Goal: Task Accomplishment & Management: Complete application form

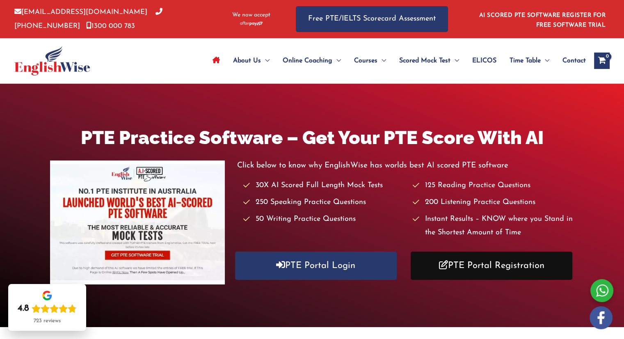
click at [480, 267] on link "PTE Portal Registration" at bounding box center [492, 266] width 162 height 28
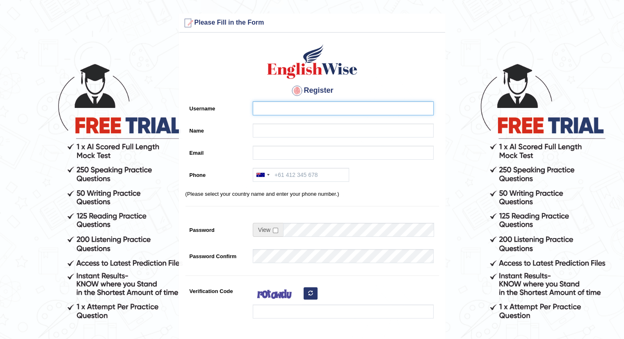
click at [270, 105] on input "Username" at bounding box center [343, 108] width 181 height 14
type input "t"
type input "Tamanna29"
click at [259, 127] on input "Name" at bounding box center [343, 130] width 181 height 14
type input "Tamanna Prabhakar"
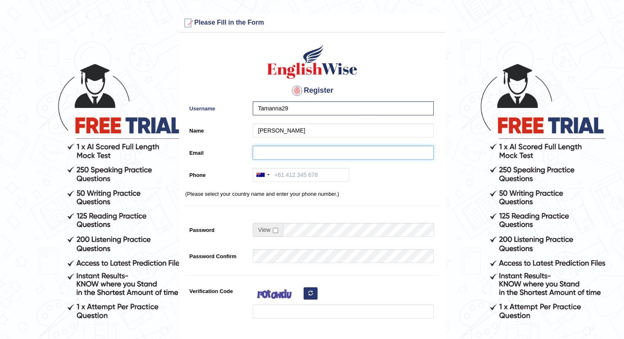
click at [268, 156] on input "Email" at bounding box center [343, 153] width 181 height 14
type input "tamanna.prabhakar29@gmail.com"
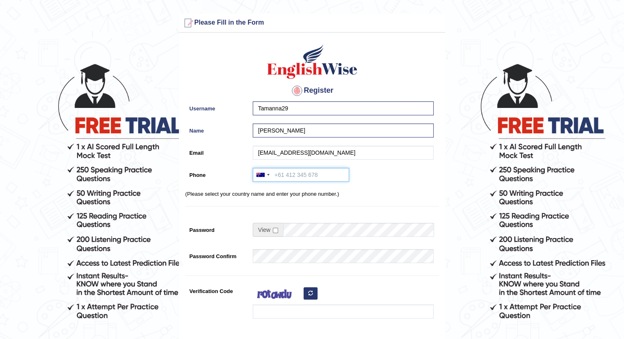
click at [282, 177] on input "Phone" at bounding box center [301, 175] width 96 height 14
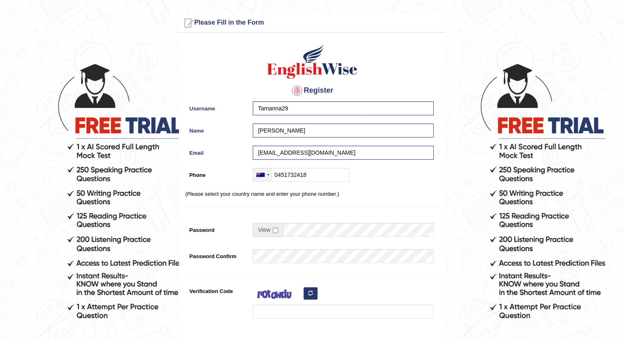
click at [261, 173] on div at bounding box center [260, 175] width 8 height 4
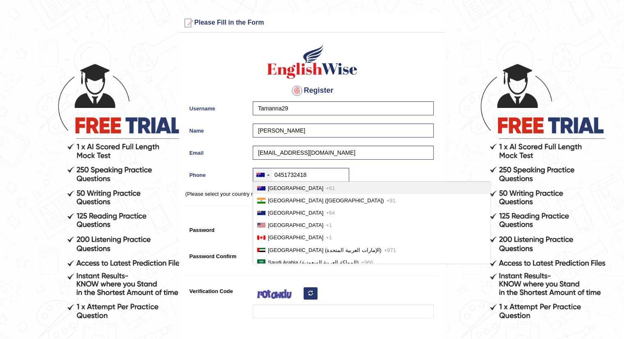
click at [279, 186] on span "Australia" at bounding box center [295, 188] width 55 height 6
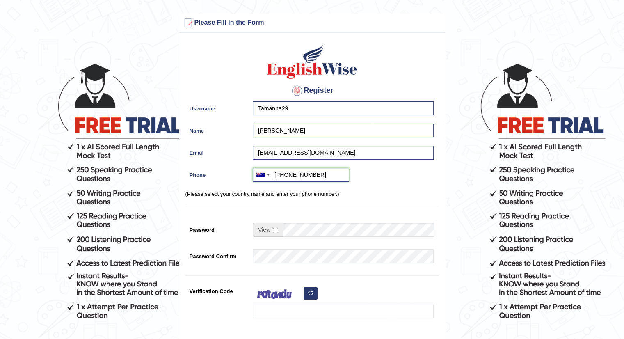
click at [288, 174] on input "+610451732418" at bounding box center [301, 175] width 96 height 14
type input "+61 451732418"
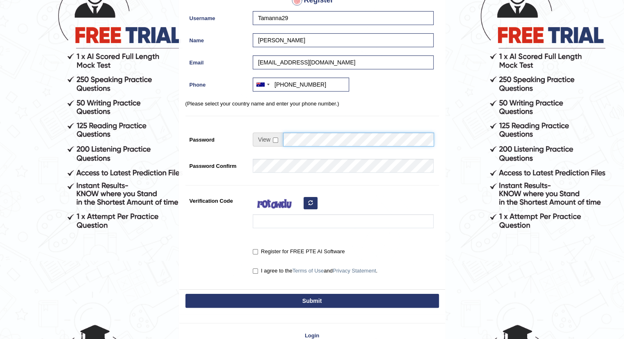
scroll to position [92, 0]
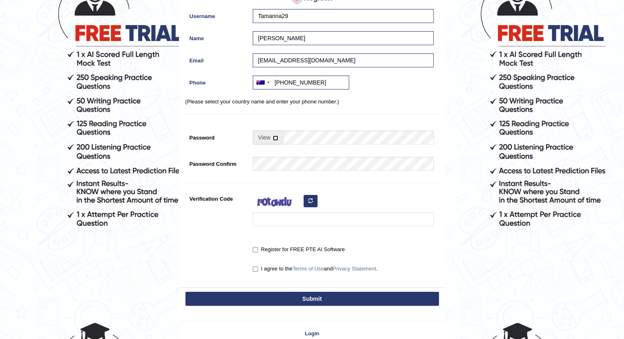
click at [274, 137] on input "checkbox" at bounding box center [275, 137] width 5 height 5
checkbox input "true"
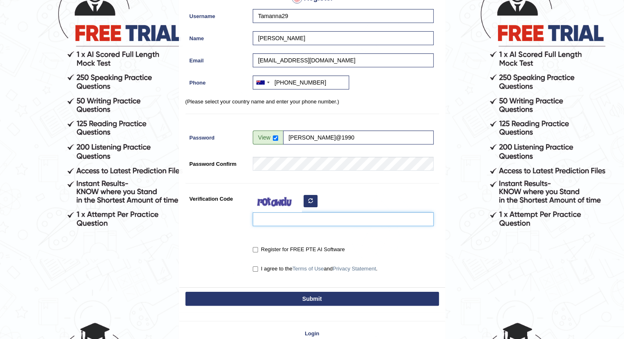
click at [277, 215] on input "Verification Code" at bounding box center [343, 219] width 181 height 14
type input "biruve"
click at [255, 268] on input "I agree to the Terms of Use and Privacy Statement ." at bounding box center [255, 268] width 5 height 5
checkbox input "true"
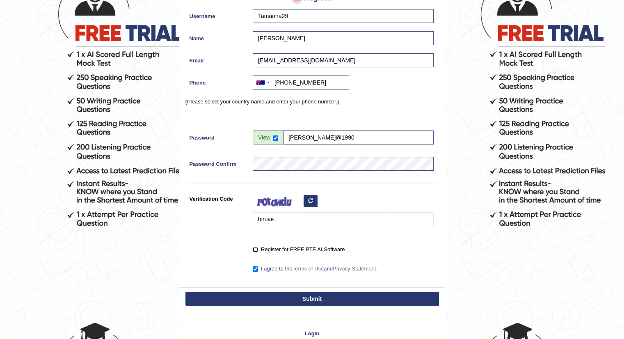
click at [253, 249] on input "Register for FREE PTE AI Software" at bounding box center [255, 249] width 5 height 5
checkbox input "true"
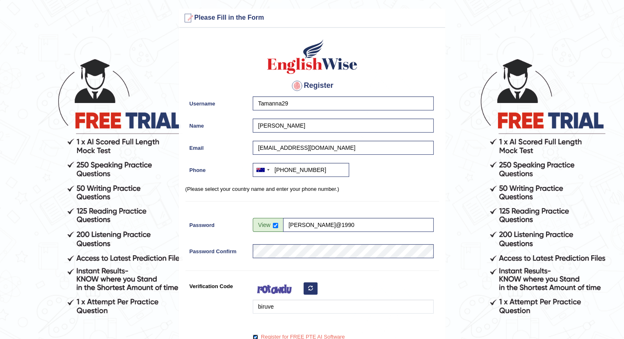
scroll to position [4, 0]
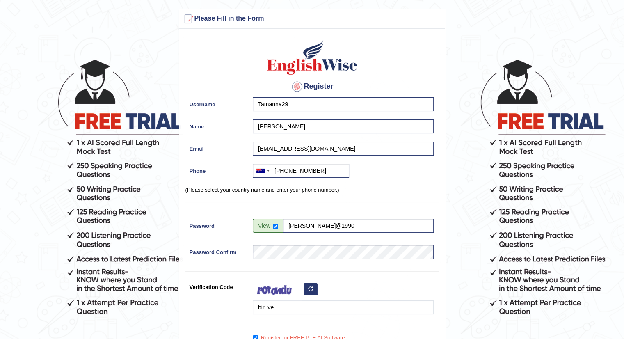
click at [297, 87] on div at bounding box center [296, 86] width 13 height 13
click at [295, 85] on div at bounding box center [296, 86] width 13 height 13
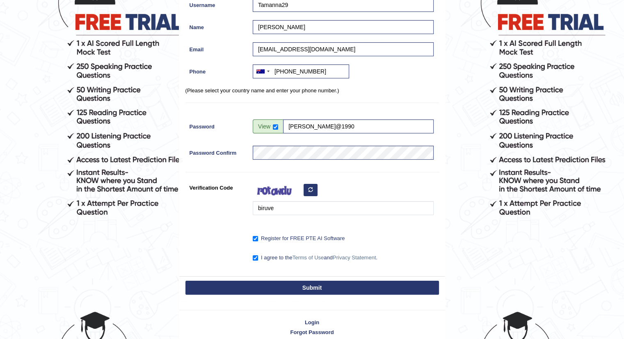
scroll to position [141, 0]
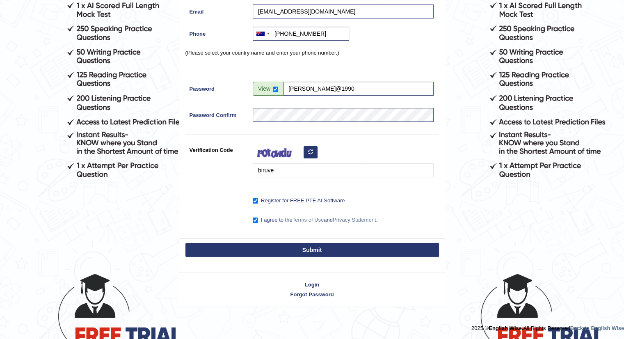
click at [290, 248] on button "Submit" at bounding box center [312, 250] width 254 height 14
type input "+61451732418"
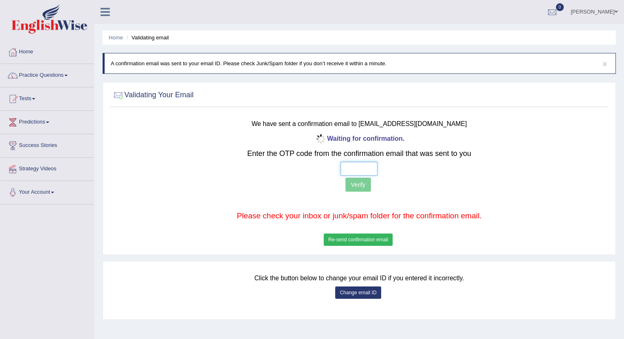
click at [352, 164] on input "text" at bounding box center [359, 169] width 37 height 14
type input "8 7 5 0"
click at [361, 187] on button "Verify" at bounding box center [357, 185] width 25 height 14
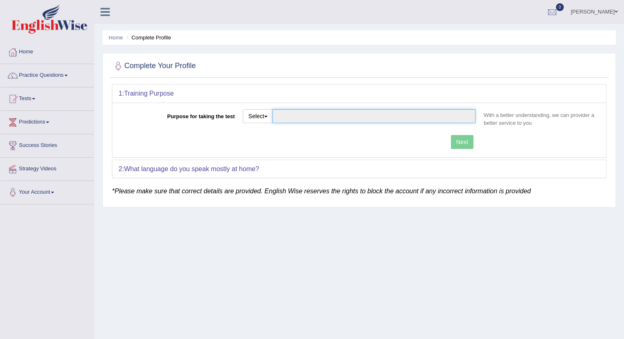
click at [277, 115] on input "Purpose for taking the test" at bounding box center [373, 116] width 203 height 14
drag, startPoint x: 277, startPoint y: 115, endPoint x: 302, endPoint y: 119, distance: 25.6
click at [302, 119] on input "Purpose for taking the test" at bounding box center [373, 116] width 203 height 14
click at [265, 115] on button "Select" at bounding box center [258, 116] width 30 height 14
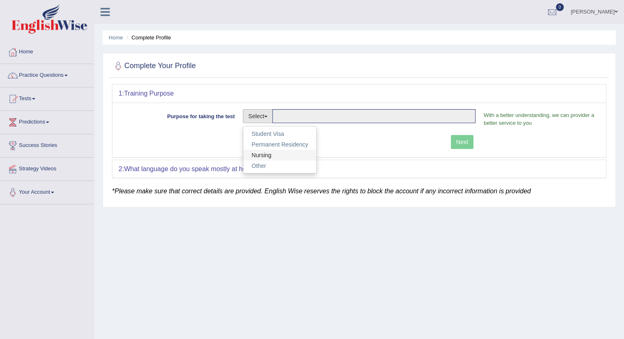
click at [267, 153] on link "Nursing" at bounding box center [279, 155] width 73 height 11
type input "Nursing"
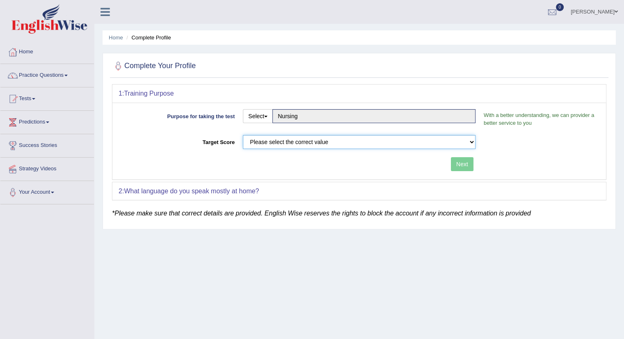
click at [304, 142] on select "Please select the correct value 50 (6 bands) 58 (6.5 bands) 65 (7 bands) 79 (8 …" at bounding box center [359, 142] width 233 height 14
select select "79"
click at [243, 135] on select "Please select the correct value 50 (6 bands) 58 (6.5 bands) 65 (7 bands) 79 (8 …" at bounding box center [359, 142] width 233 height 14
click at [457, 168] on button "Next" at bounding box center [462, 164] width 23 height 14
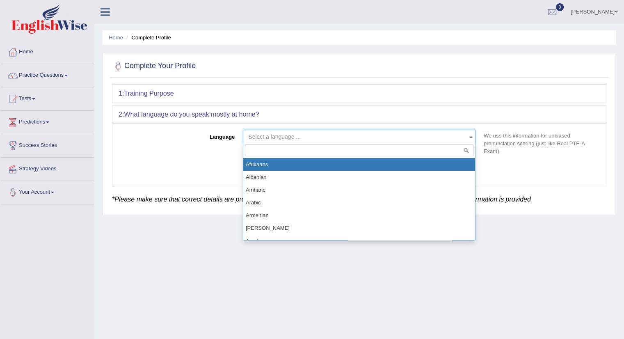
click at [470, 134] on span at bounding box center [471, 136] width 8 height 13
click at [356, 149] on input "search" at bounding box center [359, 150] width 229 height 12
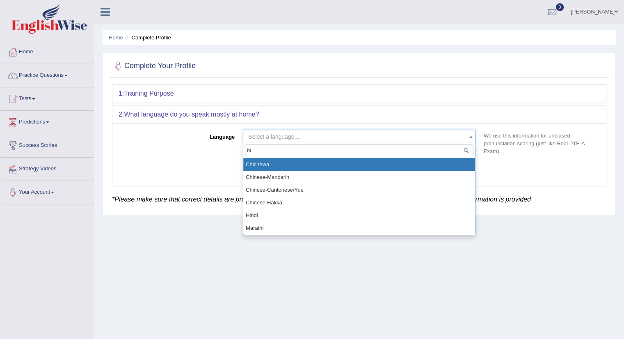
type input "h"
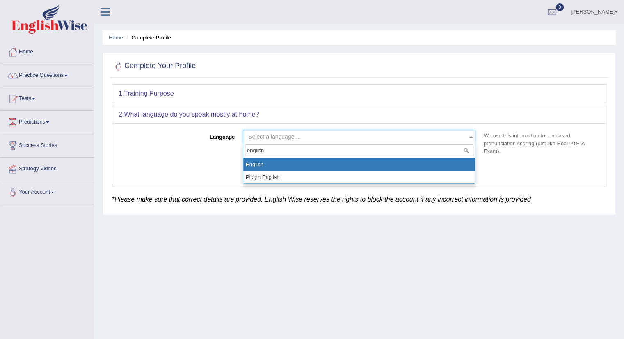
type input "english"
select select "English"
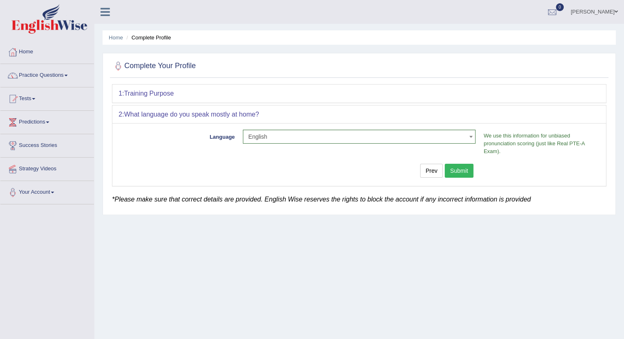
click at [458, 173] on button "Submit" at bounding box center [459, 171] width 29 height 14
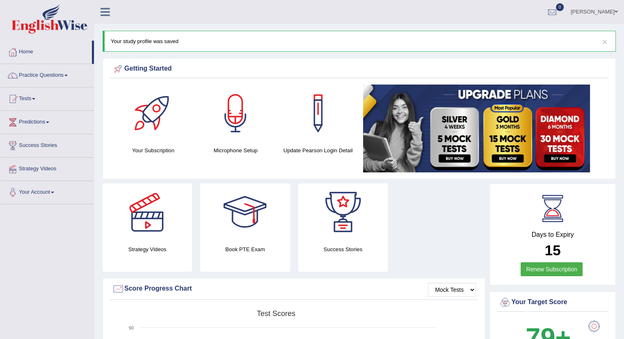
click at [231, 126] on div at bounding box center [235, 113] width 57 height 57
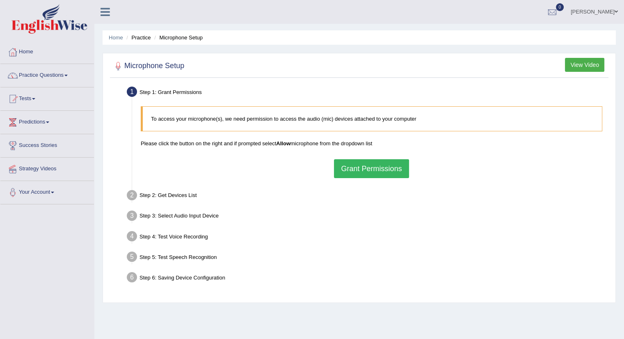
click at [363, 169] on button "Grant Permissions" at bounding box center [371, 168] width 75 height 19
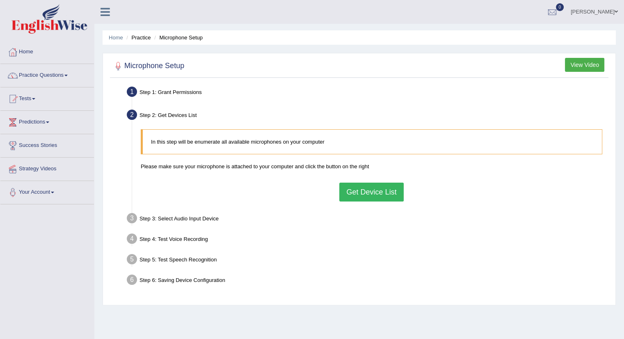
click at [350, 190] on button "Get Device List" at bounding box center [371, 192] width 64 height 19
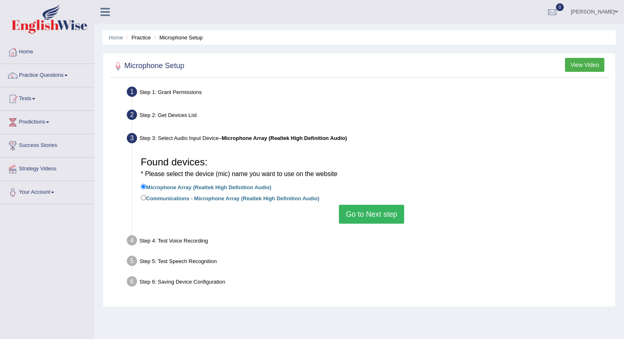
click at [368, 213] on button "Go to Next step" at bounding box center [371, 214] width 65 height 19
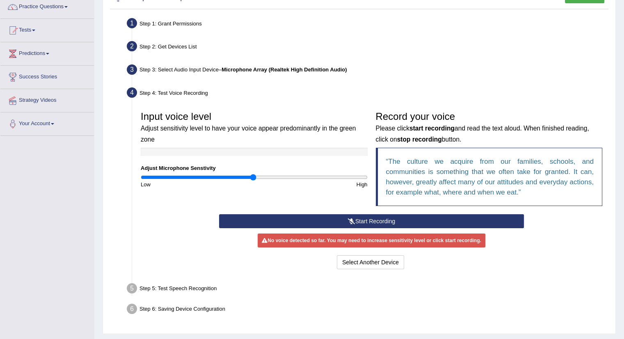
scroll to position [69, 0]
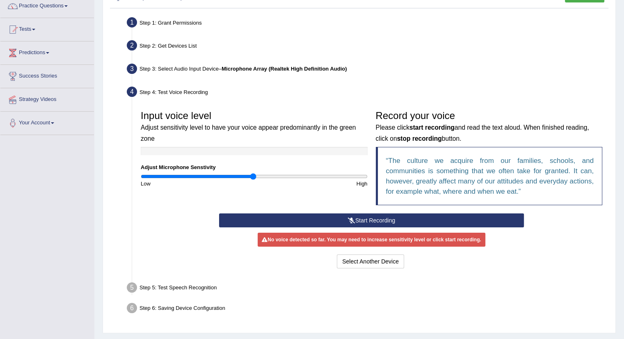
click at [399, 218] on button "Start Recording" at bounding box center [371, 220] width 305 height 14
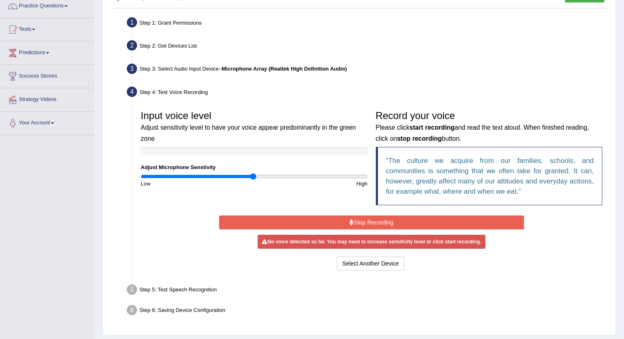
click at [399, 218] on button "Stop Recording" at bounding box center [371, 222] width 305 height 14
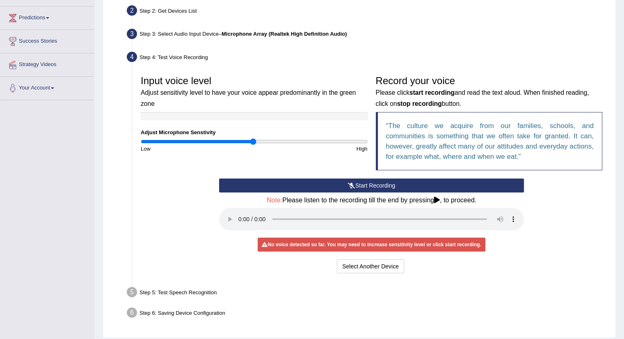
scroll to position [130, 0]
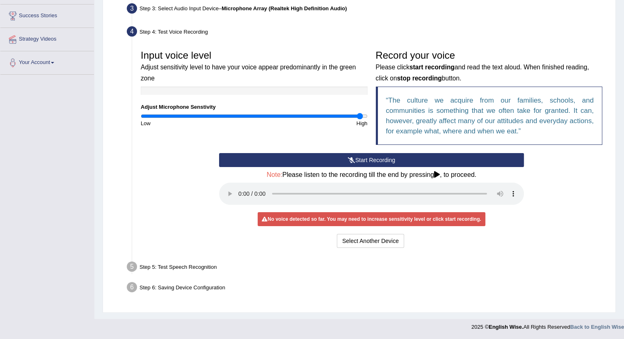
click at [361, 118] on input "range" at bounding box center [254, 116] width 227 height 7
type input "2"
click at [366, 116] on input "range" at bounding box center [254, 116] width 227 height 7
click at [354, 158] on icon at bounding box center [351, 160] width 7 height 6
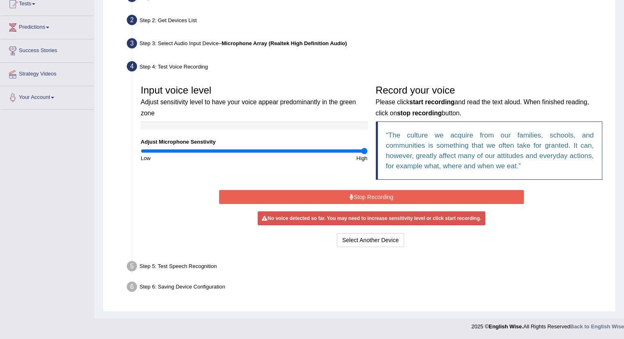
scroll to position [92, 0]
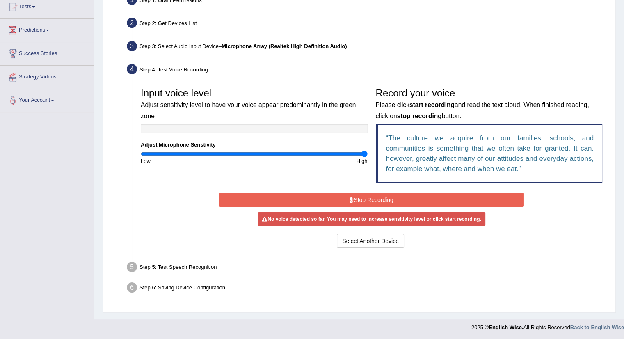
click at [317, 201] on button "Stop Recording" at bounding box center [371, 200] width 305 height 14
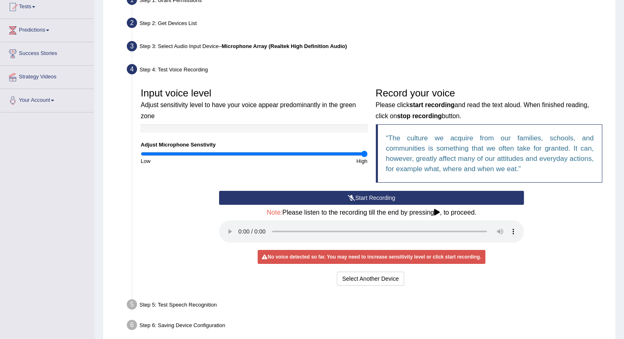
click at [392, 294] on ul "Step 1: Grant Permissions To access your microphone(s), we need permission to a…" at bounding box center [359, 163] width 494 height 343
click at [268, 125] on div at bounding box center [254, 128] width 227 height 8
click at [274, 199] on button "Start Recording" at bounding box center [371, 198] width 305 height 14
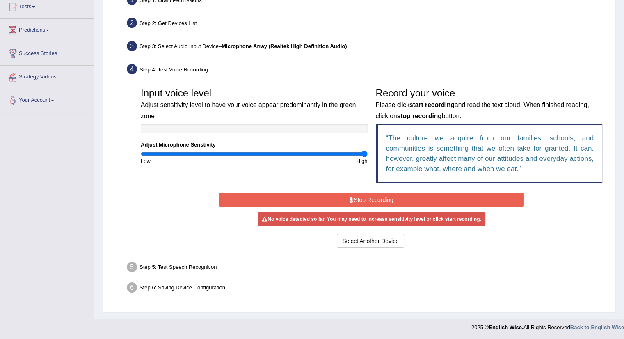
click at [305, 197] on button "Stop Recording" at bounding box center [371, 200] width 305 height 14
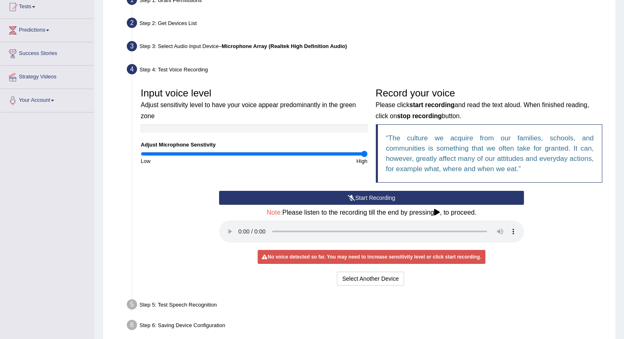
click at [284, 45] on b "Microphone Array (Realtek High Definition Audio)" at bounding box center [284, 46] width 125 height 6
click at [358, 281] on button "Select Another Device" at bounding box center [370, 279] width 67 height 14
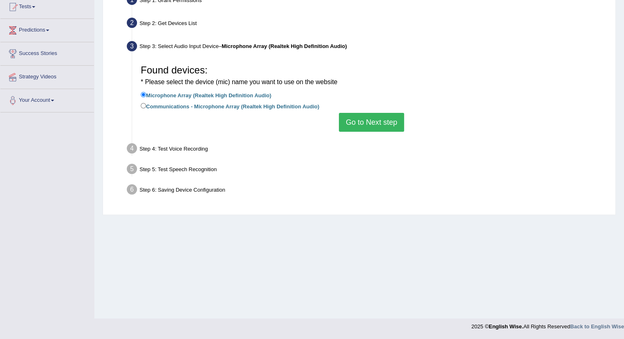
click at [146, 104] on label "Communications - Microphone Array (Realtek High Definition Audio)" at bounding box center [230, 105] width 178 height 9
click at [146, 104] on input "Communications - Microphone Array (Realtek High Definition Audio)" at bounding box center [143, 105] width 5 height 5
radio input "true"
click at [368, 119] on button "Go to Next step" at bounding box center [371, 122] width 65 height 19
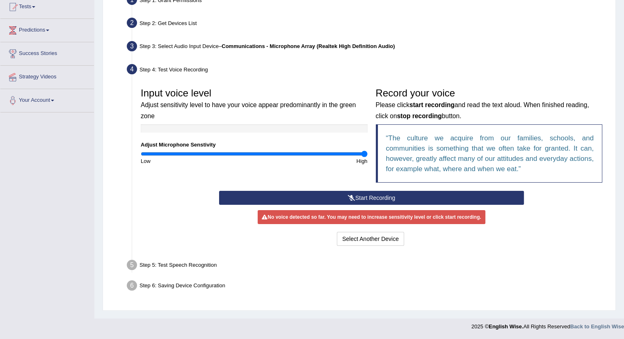
click at [289, 196] on button "Start Recording" at bounding box center [371, 198] width 305 height 14
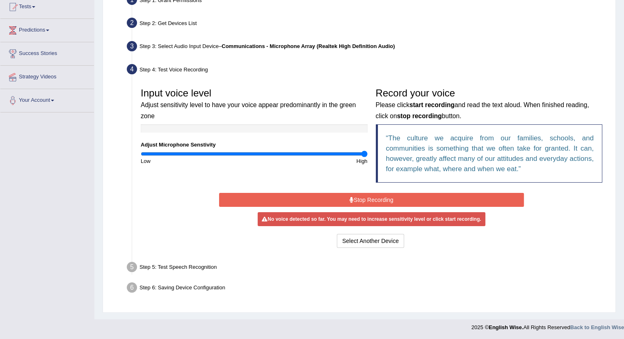
click at [289, 196] on button "Stop Recording" at bounding box center [371, 200] width 305 height 14
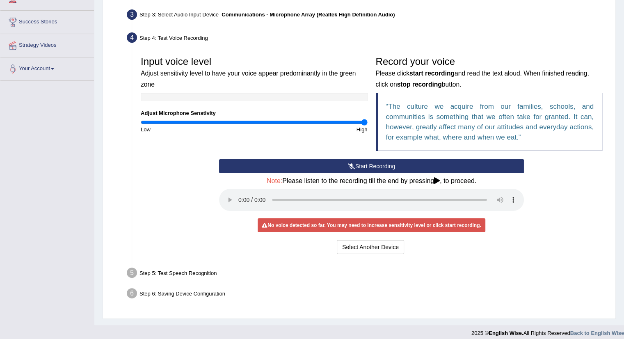
scroll to position [130, 0]
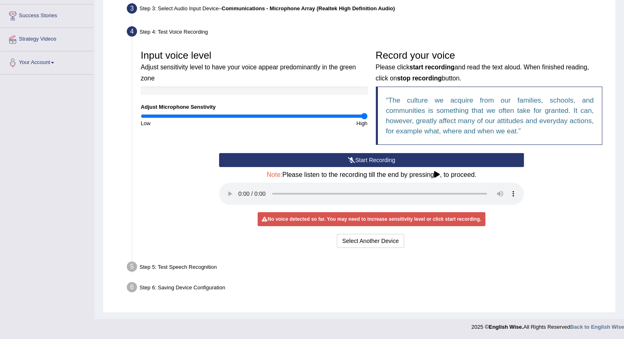
click at [173, 266] on div "Step 5: Test Speech Recognition" at bounding box center [367, 268] width 489 height 18
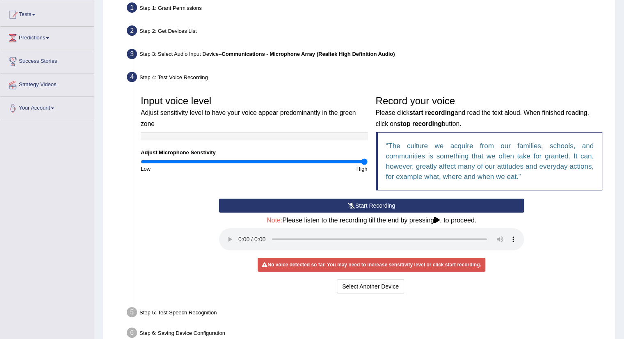
scroll to position [0, 0]
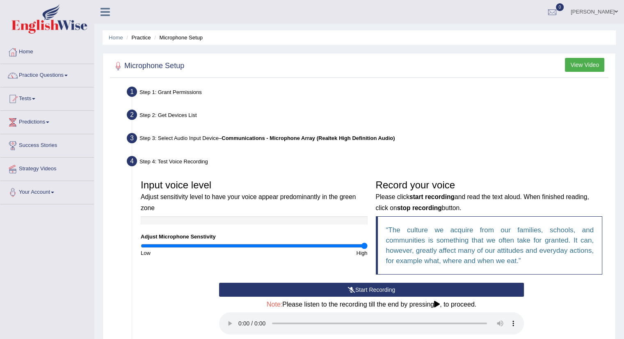
click at [594, 69] on button "View Video" at bounding box center [584, 65] width 39 height 14
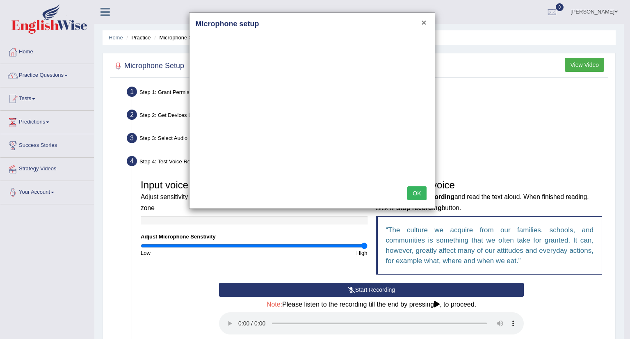
click at [425, 21] on button "×" at bounding box center [423, 22] width 5 height 9
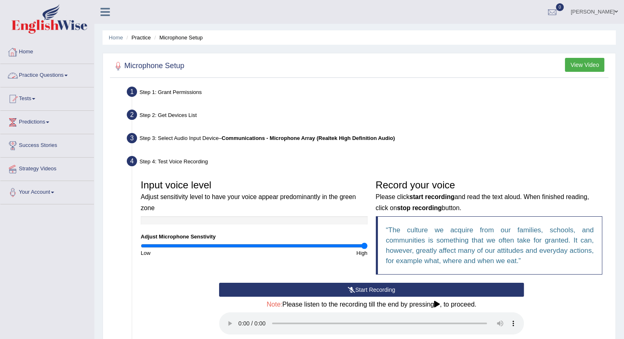
click at [57, 74] on link "Practice Questions" at bounding box center [47, 74] width 94 height 21
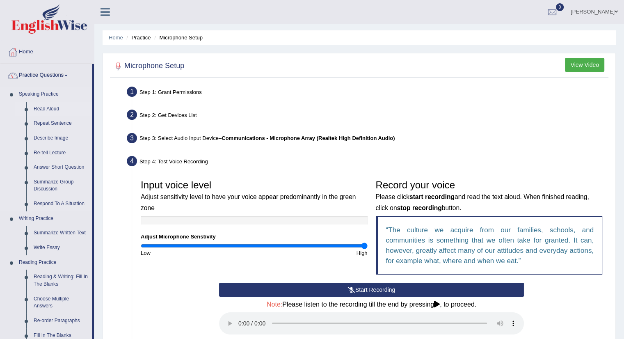
click at [47, 109] on link "Read Aloud" at bounding box center [61, 109] width 62 height 15
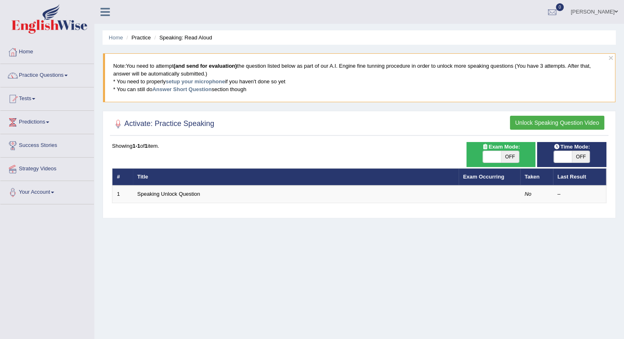
click at [47, 109] on li "Tests Take Practice Sectional Test Take Mock Test History" at bounding box center [47, 98] width 94 height 23
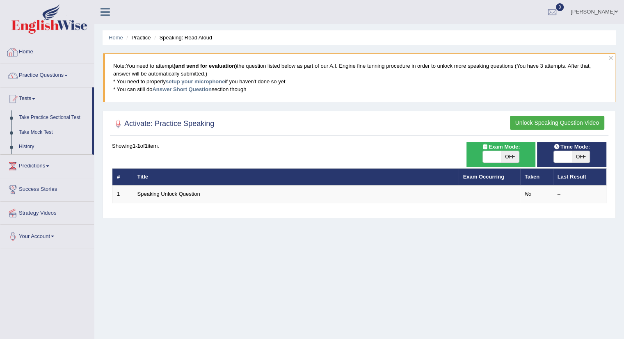
click at [25, 53] on link "Home" at bounding box center [47, 51] width 94 height 21
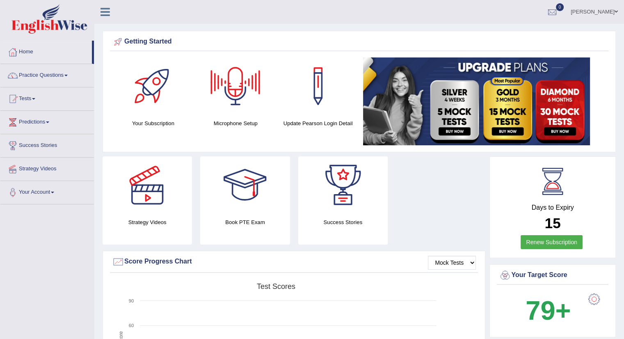
click at [222, 101] on div at bounding box center [235, 85] width 57 height 57
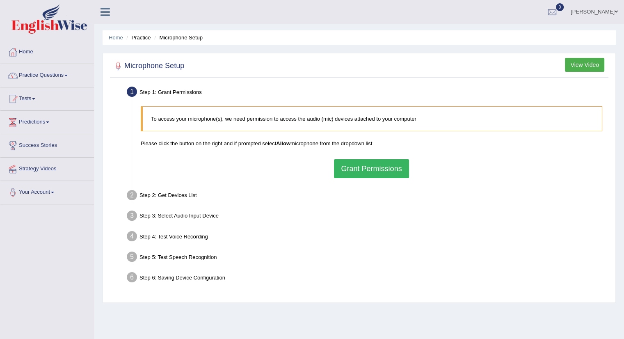
click at [356, 168] on button "Grant Permissions" at bounding box center [371, 168] width 75 height 19
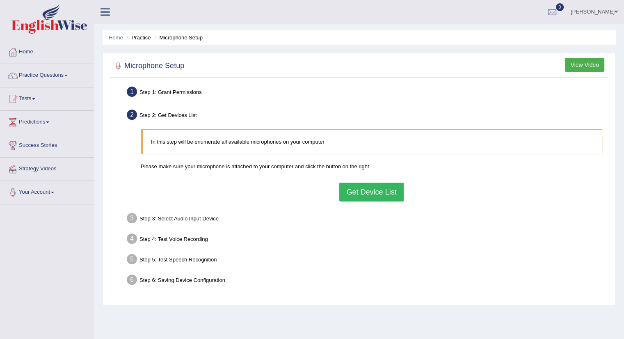
click at [375, 192] on button "Get Device List" at bounding box center [371, 192] width 64 height 19
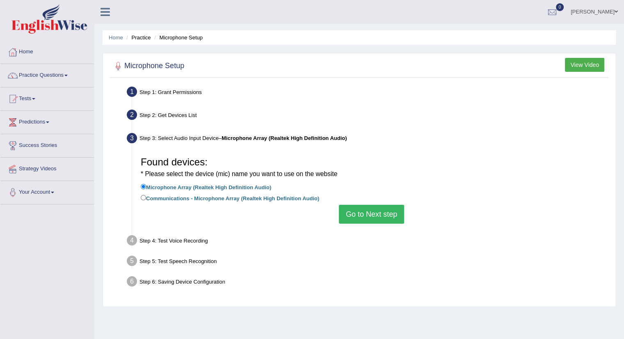
click at [368, 218] on button "Go to Next step" at bounding box center [371, 214] width 65 height 19
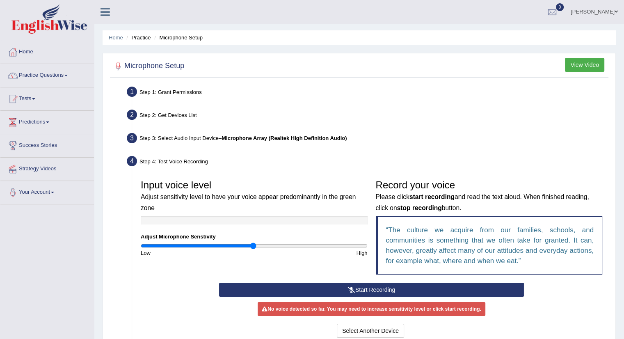
click at [489, 287] on button "Start Recording" at bounding box center [371, 290] width 305 height 14
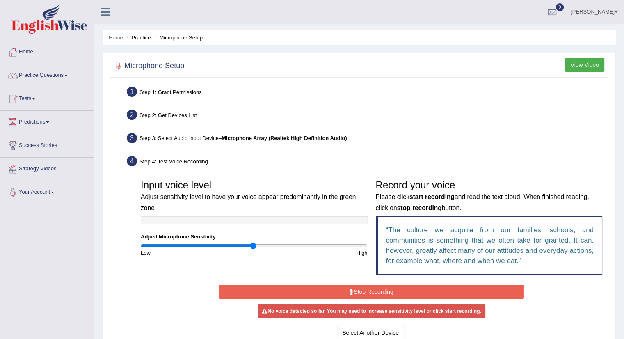
click at [354, 296] on button "Stop Recording" at bounding box center [371, 292] width 305 height 14
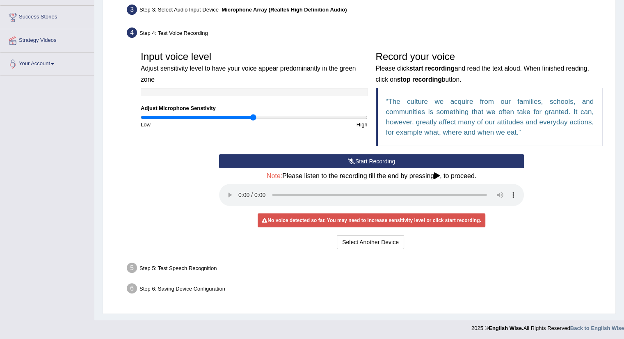
scroll to position [128, 0]
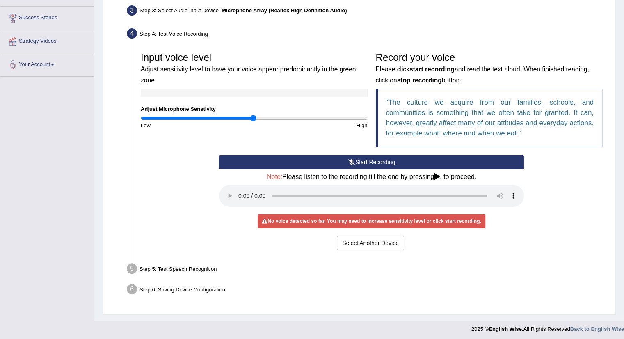
click at [354, 126] on div "High" at bounding box center [312, 125] width 117 height 8
type input "2"
click at [366, 162] on button "Start Recording" at bounding box center [371, 162] width 305 height 14
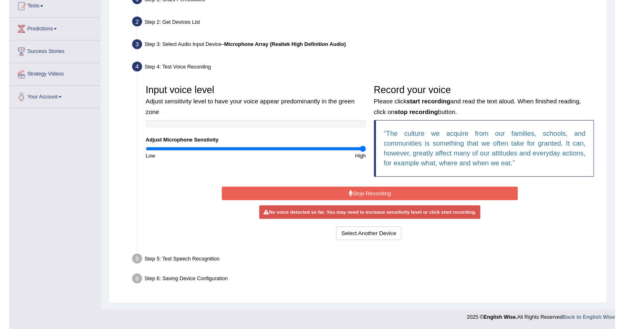
scroll to position [92, 0]
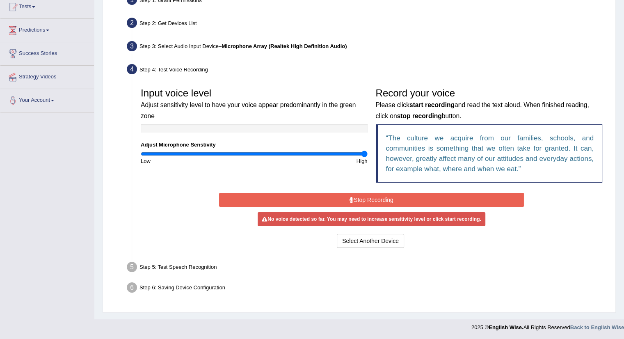
click at [351, 193] on button "Stop Recording" at bounding box center [371, 200] width 305 height 14
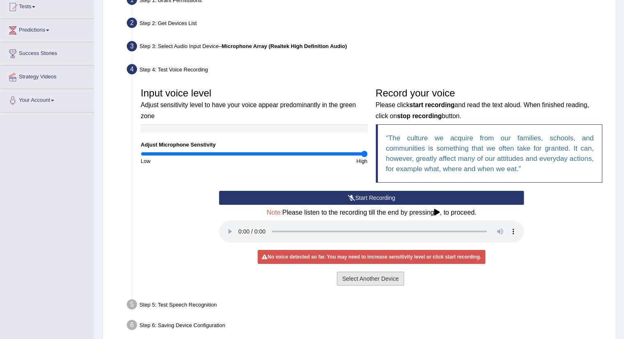
click at [350, 278] on button "Select Another Device" at bounding box center [370, 279] width 67 height 14
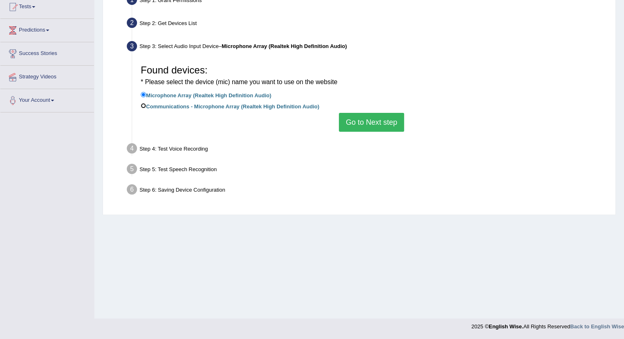
click at [144, 105] on input "Communications - Microphone Array (Realtek High Definition Audio)" at bounding box center [143, 105] width 5 height 5
radio input "true"
click at [386, 125] on button "Go to Next step" at bounding box center [371, 122] width 65 height 19
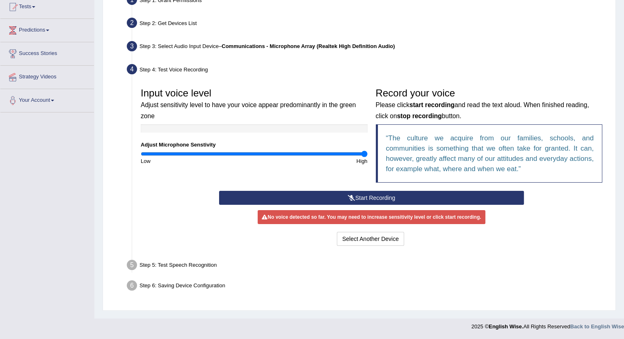
click at [350, 197] on icon at bounding box center [351, 198] width 7 height 6
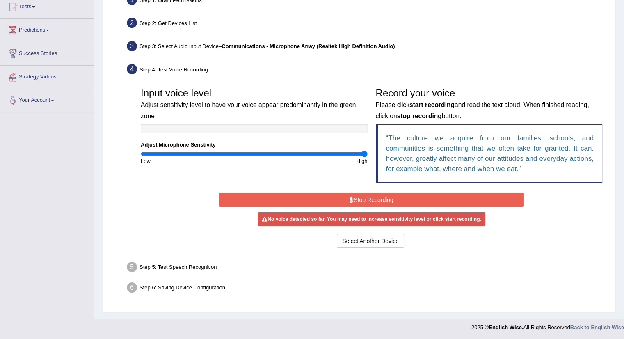
click at [408, 197] on button "Stop Recording" at bounding box center [371, 200] width 305 height 14
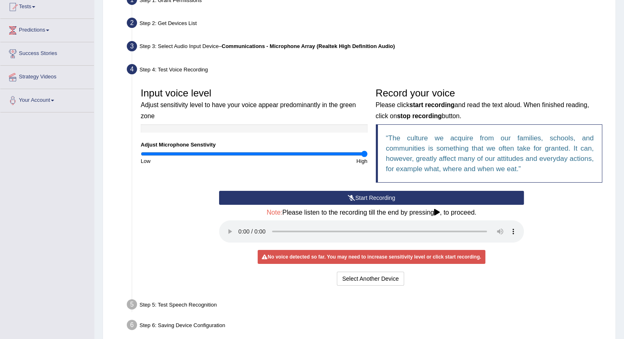
click at [418, 306] on div "Step 5: Test Speech Recognition" at bounding box center [367, 306] width 489 height 18
click at [347, 276] on button "Select Another Device" at bounding box center [370, 279] width 67 height 14
